Goal: Information Seeking & Learning: Find specific fact

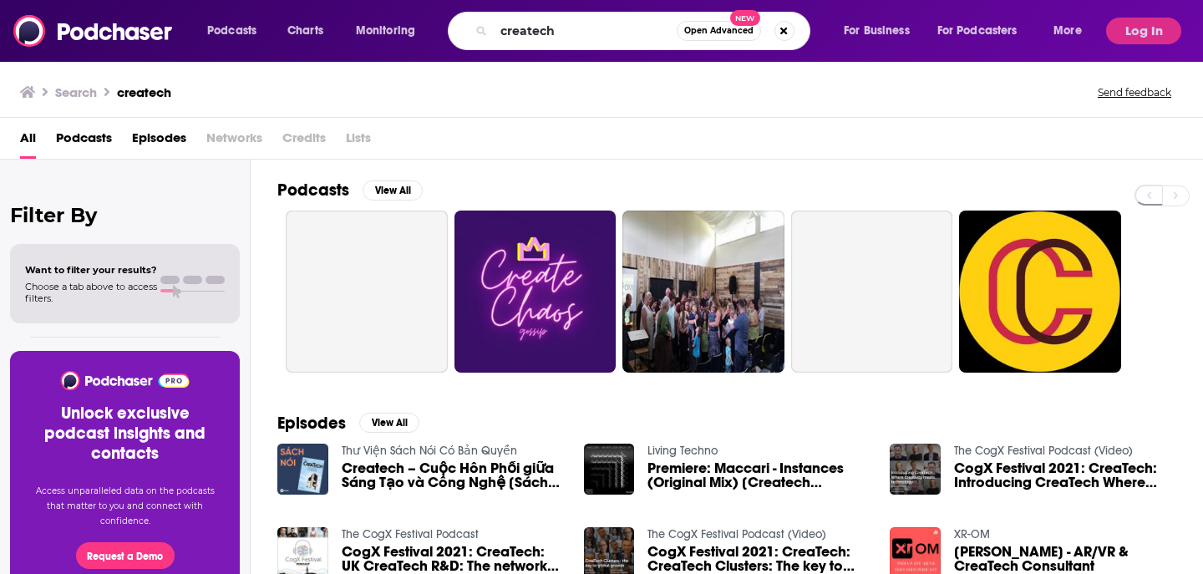
click at [570, 28] on input "createch" at bounding box center [585, 31] width 183 height 27
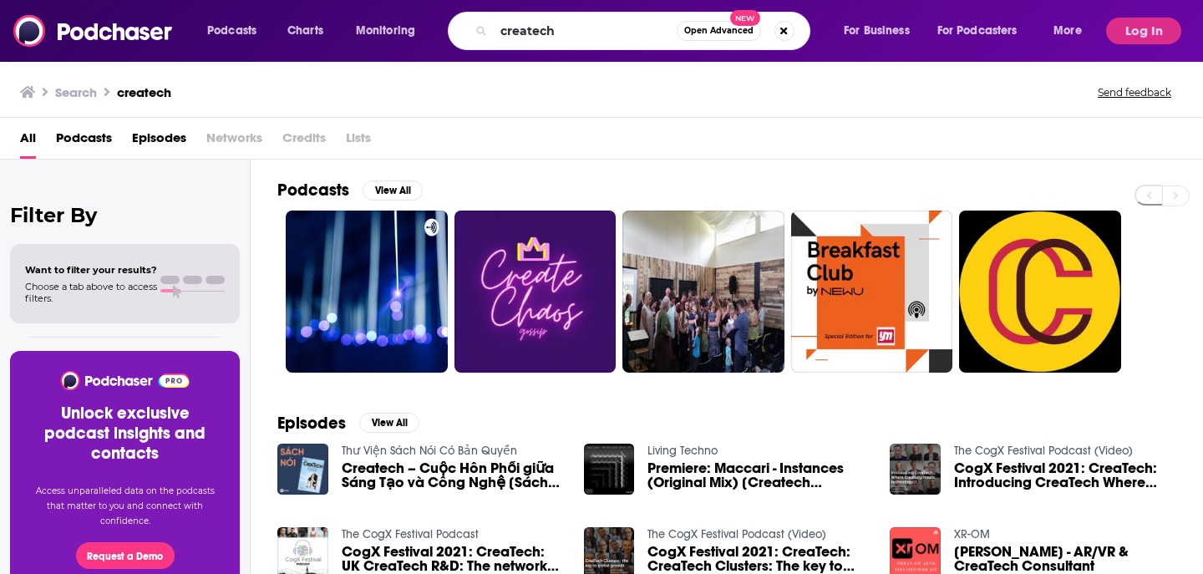
click at [570, 28] on input "createch" at bounding box center [585, 31] width 183 height 27
type input "genius talk"
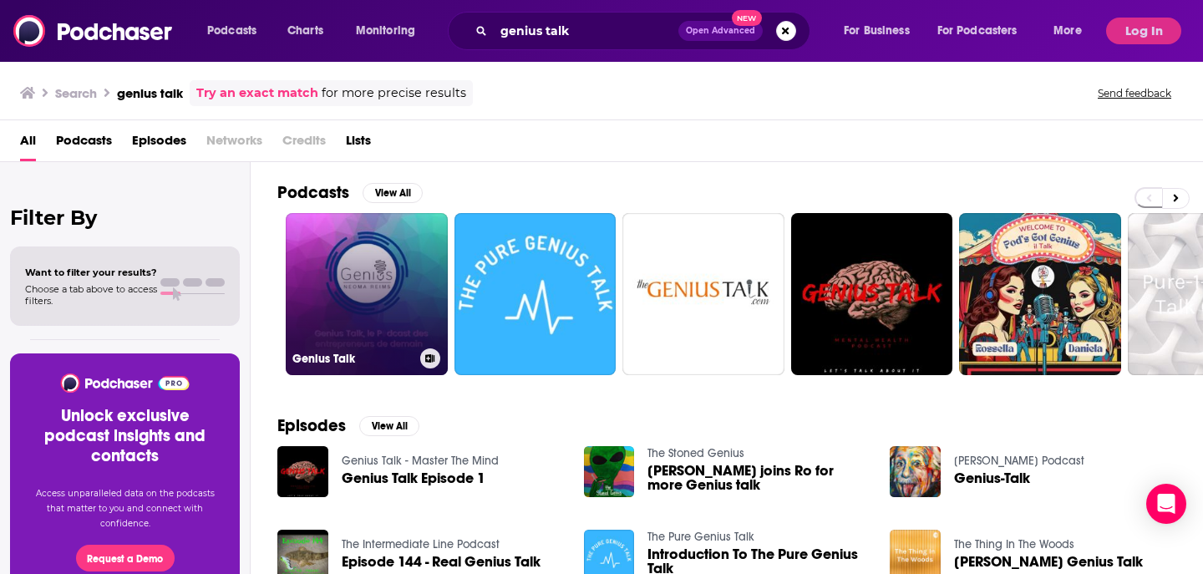
click at [388, 311] on link "Genius Talk" at bounding box center [367, 294] width 162 height 162
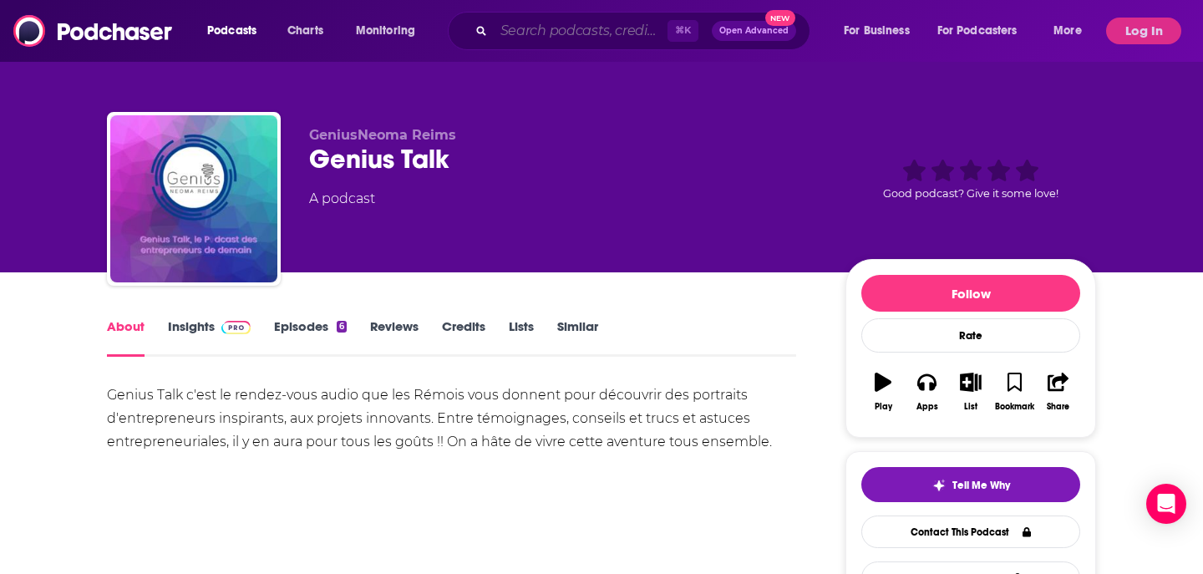
click at [528, 34] on input "Search podcasts, credits, & more..." at bounding box center [581, 31] width 174 height 27
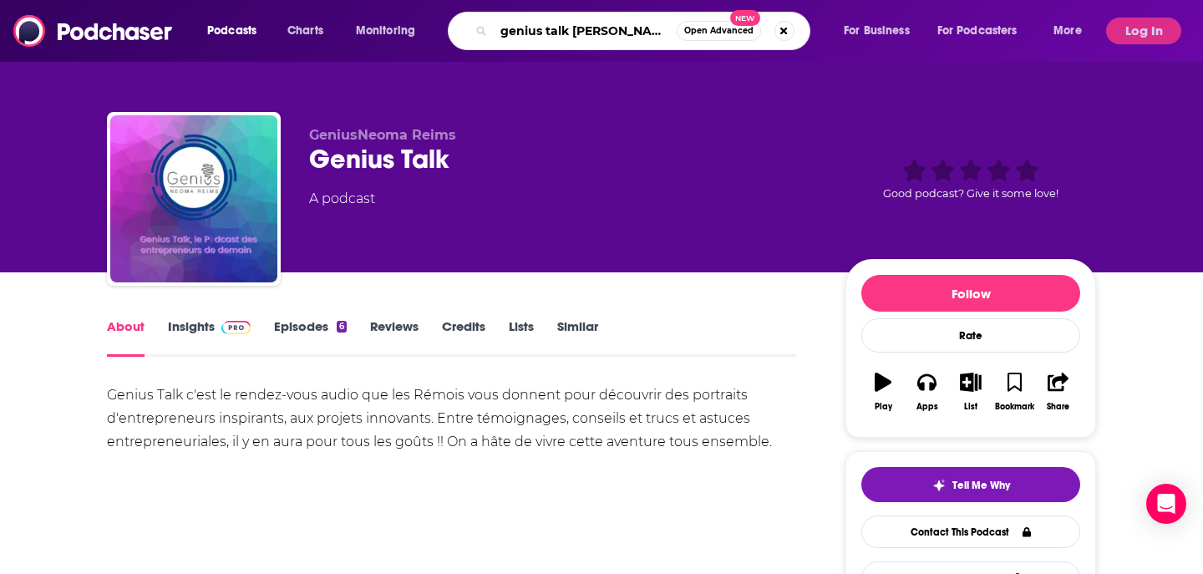
type input "genius talk [PERSON_NAME]"
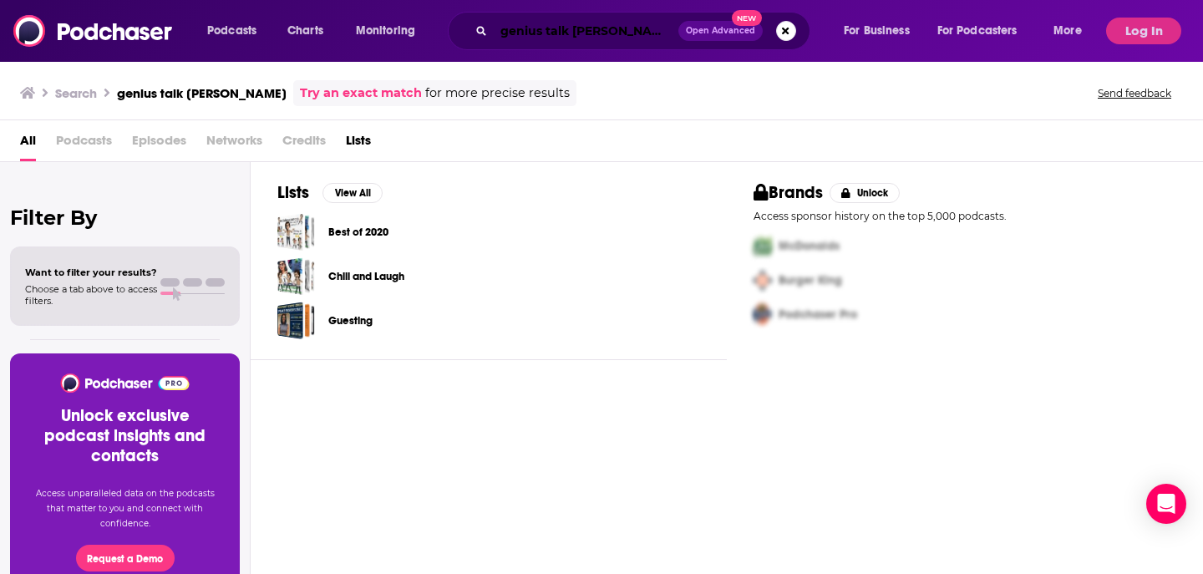
click at [588, 26] on input "genius talk [PERSON_NAME]" at bounding box center [586, 31] width 185 height 27
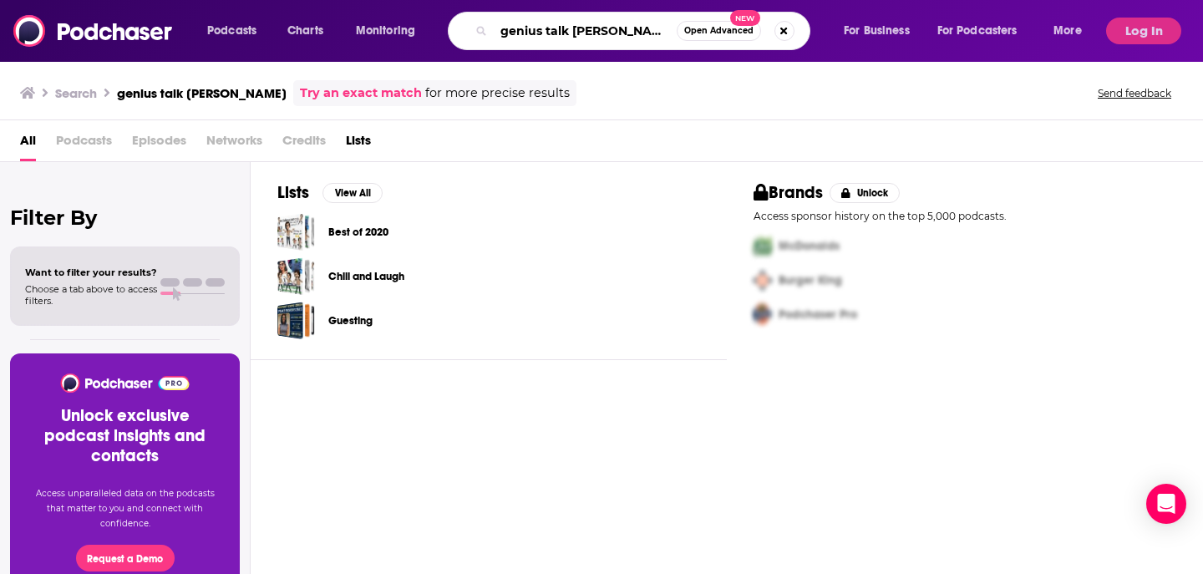
click at [570, 25] on input "genius talk [PERSON_NAME]" at bounding box center [585, 31] width 183 height 27
drag, startPoint x: 572, startPoint y: 28, endPoint x: 437, endPoint y: 18, distance: 135.7
click at [437, 18] on div "Podcasts Charts Monitoring genius talk [PERSON_NAME] Open Advanced New For Busi…" at bounding box center [646, 31] width 902 height 38
type input "[PERSON_NAME]"
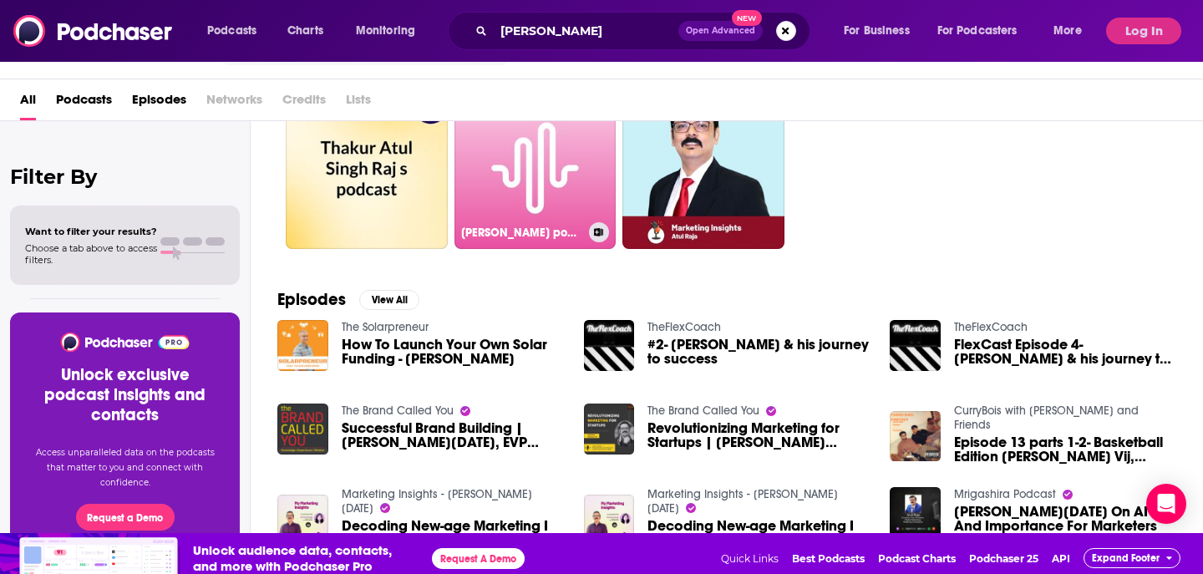
scroll to position [89, 0]
